Goal: Find contact information: Find contact information

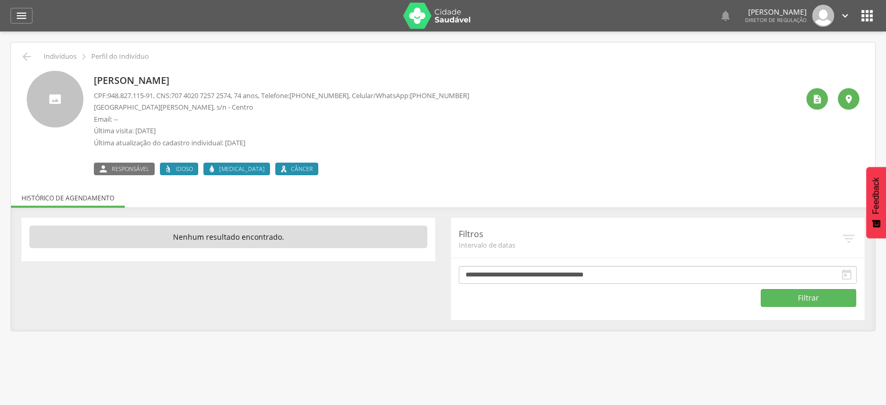
drag, startPoint x: 436, startPoint y: 94, endPoint x: 473, endPoint y: 94, distance: 37.2
click at [473, 94] on div "[PERSON_NAME] CPF: 948.827.115-91 , CNS: [PHONE_NUMBER] , 74 anos, Telefone: [P…" at bounding box center [446, 123] width 704 height 104
copy span "[PHONE_NUMBER]"
drag, startPoint x: 94, startPoint y: 79, endPoint x: 237, endPoint y: 67, distance: 144.1
click at [237, 67] on div "[PERSON_NAME] CPF: 948.827.115-91 , CNS: [PHONE_NUMBER] , 74 anos, Telefone: [P…" at bounding box center [443, 119] width 848 height 112
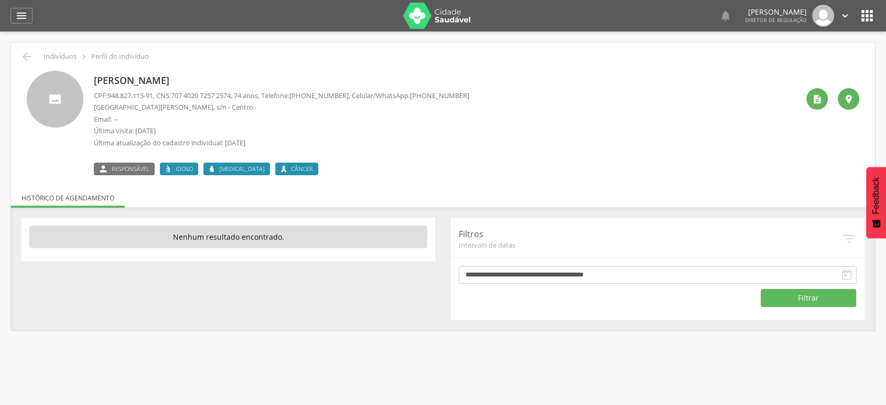
copy p "[PERSON_NAME]"
drag, startPoint x: 419, startPoint y: 92, endPoint x: 484, endPoint y: 95, distance: 64.6
click at [484, 95] on div "[PERSON_NAME] CPF: 948.827.115-91 , CNS: [PHONE_NUMBER] , 74 anos, Telefone: [P…" at bounding box center [446, 123] width 704 height 104
copy span "[PHONE_NUMBER]"
click at [867, 16] on icon "" at bounding box center [866, 15] width 17 height 17
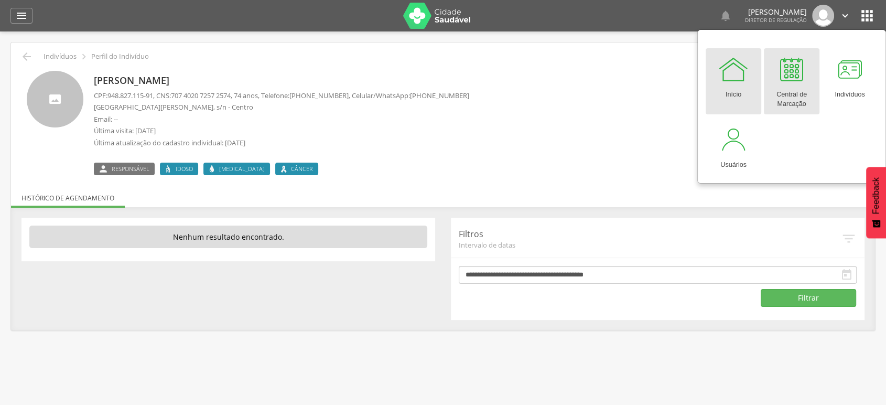
click at [811, 76] on link "Central de Marcação" at bounding box center [791, 81] width 56 height 66
